Goal: Information Seeking & Learning: Learn about a topic

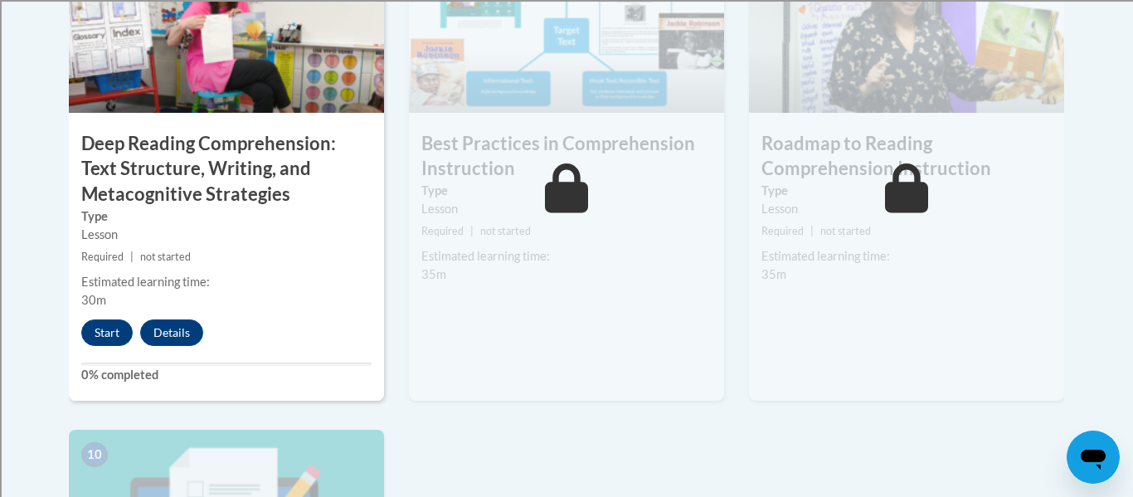
scroll to position [1553, 0]
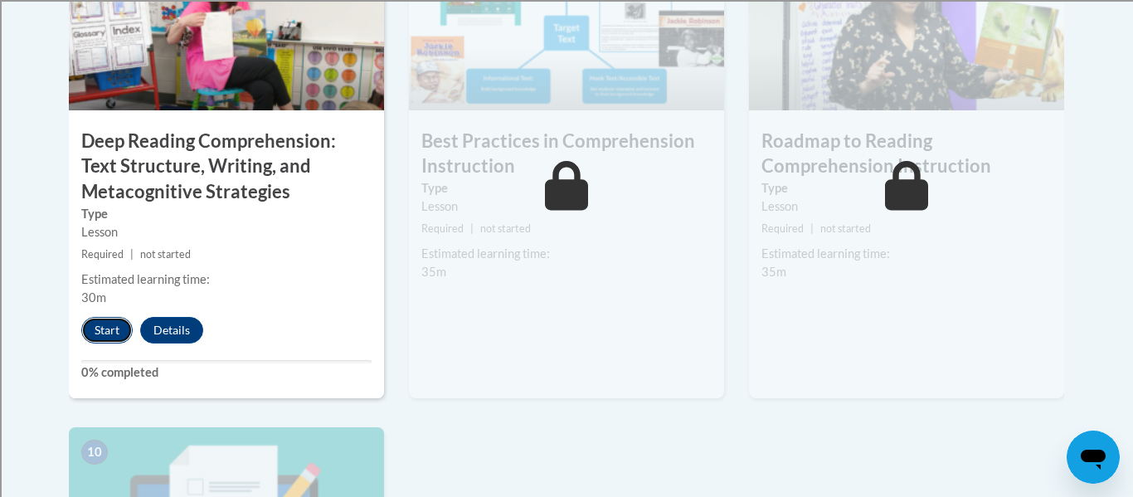
click at [103, 327] on button "Start" at bounding box center [106, 330] width 51 height 27
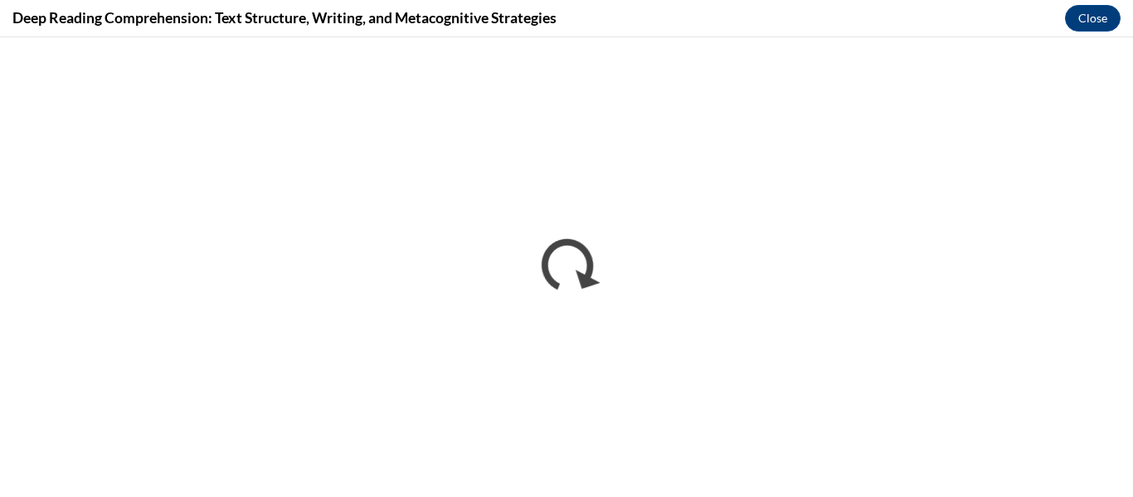
scroll to position [0, 0]
